Goal: Find contact information: Find contact information

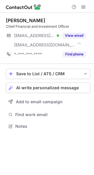
scroll to position [122, 94]
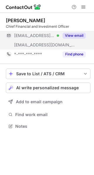
click at [70, 34] on button "View email" at bounding box center [73, 36] width 23 height 6
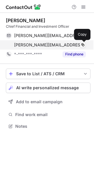
drag, startPoint x: 81, startPoint y: 45, endPoint x: 68, endPoint y: 43, distance: 13.1
click at [81, 45] on span at bounding box center [82, 45] width 5 height 5
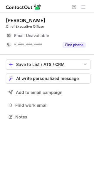
scroll to position [113, 94]
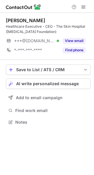
scroll to position [118, 94]
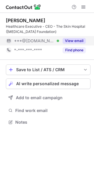
click at [72, 39] on button "View email" at bounding box center [73, 41] width 23 height 6
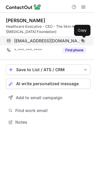
click at [82, 40] on span at bounding box center [82, 41] width 5 height 5
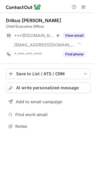
scroll to position [122, 94]
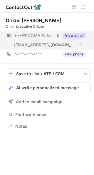
click at [75, 37] on button "View email" at bounding box center [73, 36] width 23 height 6
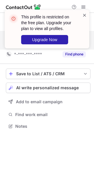
click at [85, 16] on span at bounding box center [84, 15] width 5 height 6
